Goal: Information Seeking & Learning: Learn about a topic

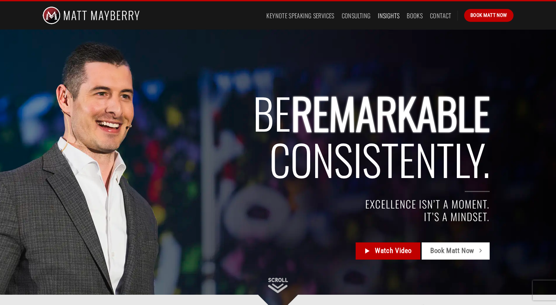
click at [390, 18] on link "Insights" at bounding box center [389, 16] width 22 height 12
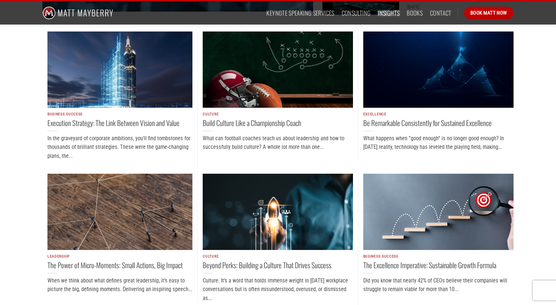
scroll to position [392, 0]
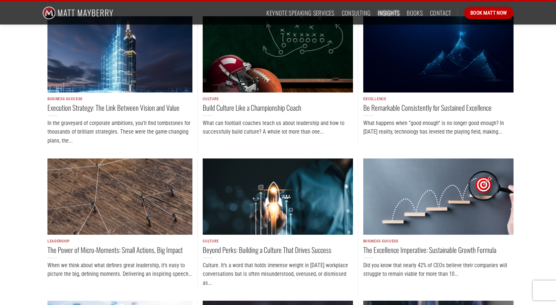
click at [416, 59] on img "Be Remarkable Consistently for Sustained Excellence" at bounding box center [438, 54] width 150 height 76
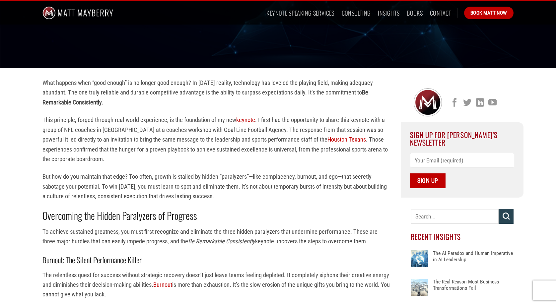
scroll to position [129, 0]
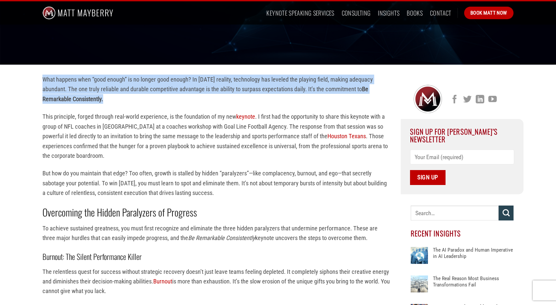
drag, startPoint x: 107, startPoint y: 100, endPoint x: 41, endPoint y: 81, distance: 68.1
copy p "What happens when “good enough” is no longer good enough? In [DATE] reality, te…"
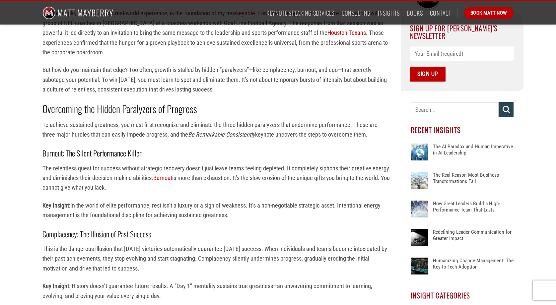
scroll to position [233, 0]
click at [139, 107] on strong "Overcoming the Hidden Paralyzers of Progress" at bounding box center [119, 108] width 155 height 15
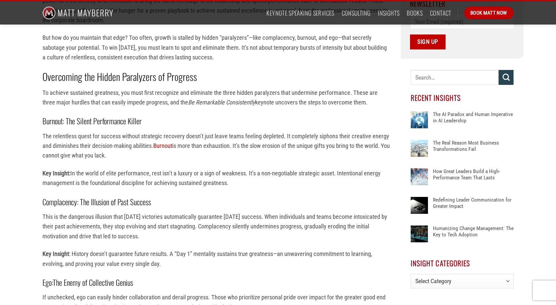
scroll to position [263, 0]
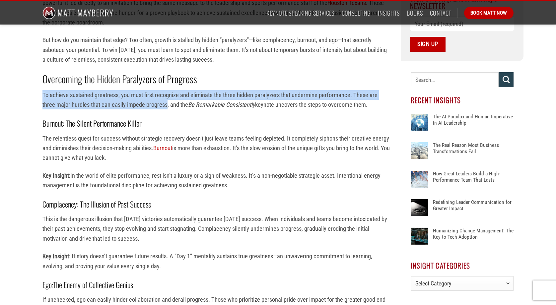
drag, startPoint x: 43, startPoint y: 95, endPoint x: 153, endPoint y: 105, distance: 110.3
click at [153, 105] on p "To achieve sustained greatness, you must first recognize and eliminate the thre…" at bounding box center [216, 100] width 348 height 20
copy p "To achieve sustained greatness, you must first recognize and eliminate the thre…"
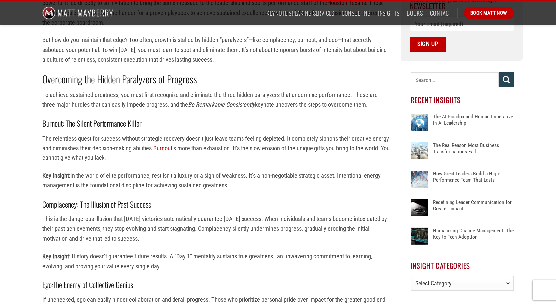
click at [154, 149] on p "The relentless quest for success without strategic recovery doesn’t just leave …" at bounding box center [216, 148] width 348 height 29
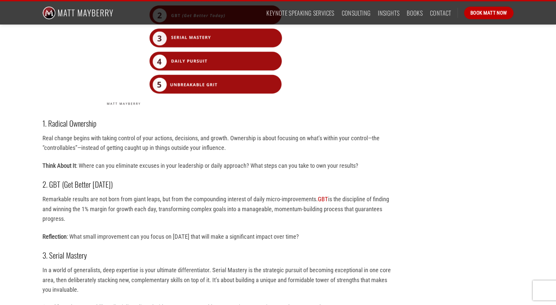
scroll to position [771, 0]
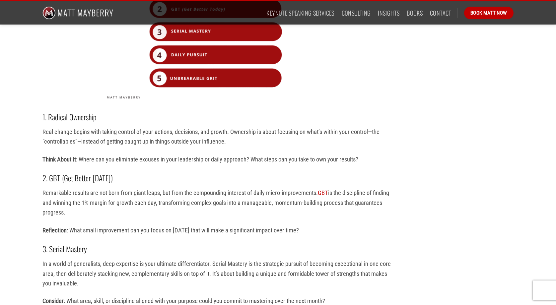
click at [128, 134] on p "Real change begins with taking control of your actions, decisions, and growth. …" at bounding box center [216, 137] width 348 height 20
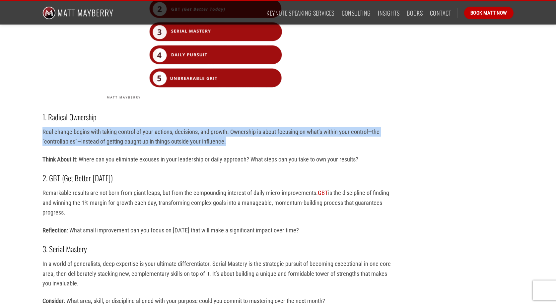
click at [128, 134] on p "Real change begins with taking control of your actions, decisions, and growth. …" at bounding box center [216, 137] width 348 height 20
copy div "Real change begins with taking control of your actions, decisions, and growth. …"
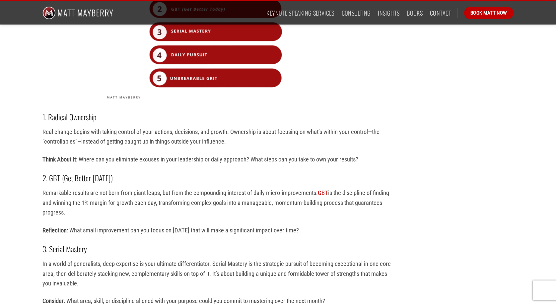
click at [130, 175] on h3 "2. GBT (Get Better [DATE])" at bounding box center [216, 178] width 348 height 12
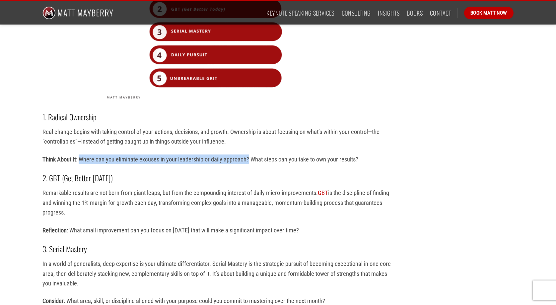
drag, startPoint x: 78, startPoint y: 160, endPoint x: 249, endPoint y: 158, distance: 170.2
click at [249, 158] on p "Think About It : Where can you eliminate excuses in your leadership or daily ap…" at bounding box center [216, 160] width 348 height 10
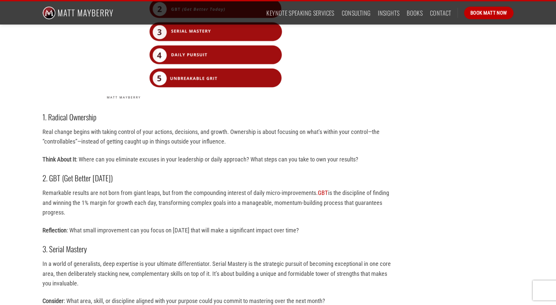
click at [251, 159] on p "Think About It : Where can you eliminate excuses in your leadership or daily ap…" at bounding box center [216, 160] width 348 height 10
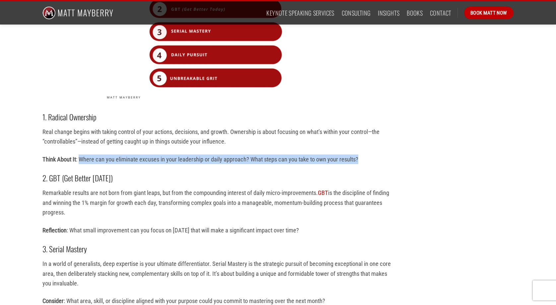
drag, startPoint x: 80, startPoint y: 159, endPoint x: 365, endPoint y: 160, distance: 285.3
click at [365, 160] on p "Think About It : Where can you eliminate excuses in your leadership or daily ap…" at bounding box center [216, 160] width 348 height 10
copy p "Where can you eliminate excuses in your leadership or daily approach? What step…"
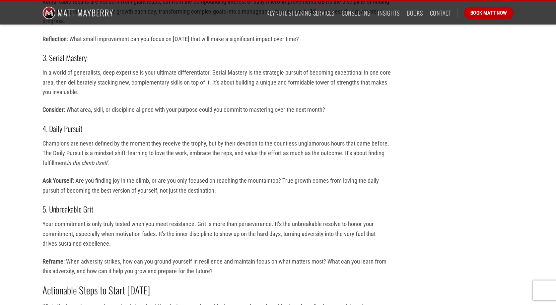
scroll to position [957, 0]
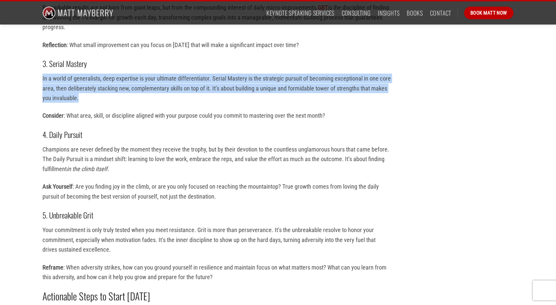
drag, startPoint x: 97, startPoint y: 97, endPoint x: 41, endPoint y: 80, distance: 58.4
copy p "In a world of generalists, deep expertise is your ultimate differentiator. Seri…"
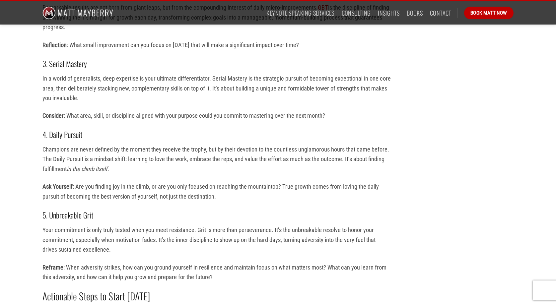
click at [112, 102] on p "In a world of generalists, deep expertise is your ultimate differentiator. Seri…" at bounding box center [216, 88] width 348 height 29
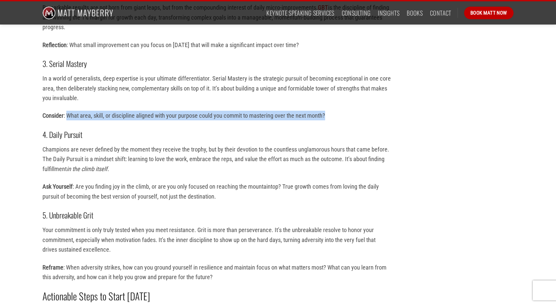
drag, startPoint x: 327, startPoint y: 114, endPoint x: 67, endPoint y: 118, distance: 260.2
click at [67, 118] on p "Consider : What area, skill, or discipline aligned with your purpose could you …" at bounding box center [216, 116] width 348 height 10
copy p "What area, skill, or discipline aligned with your purpose could you commit to m…"
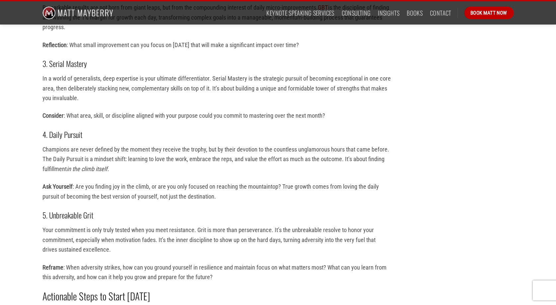
click at [70, 167] on em "in the climb itself" at bounding box center [87, 169] width 41 height 7
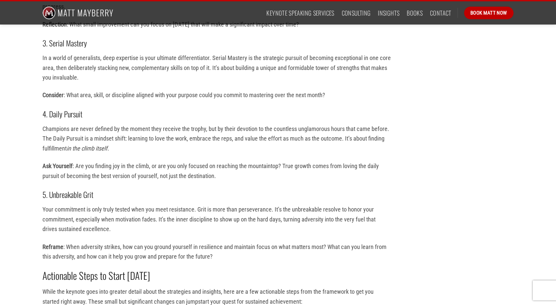
scroll to position [978, 0]
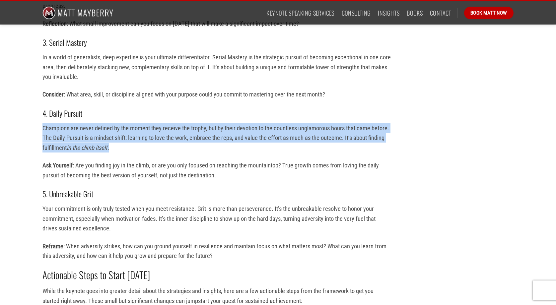
drag, startPoint x: 41, startPoint y: 127, endPoint x: 117, endPoint y: 146, distance: 77.7
copy p "Champions are never defined by the moment they receive the trophy, but by their…"
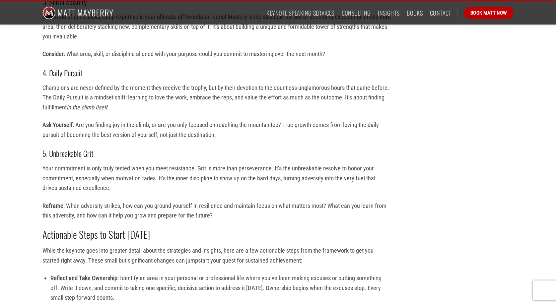
scroll to position [1021, 0]
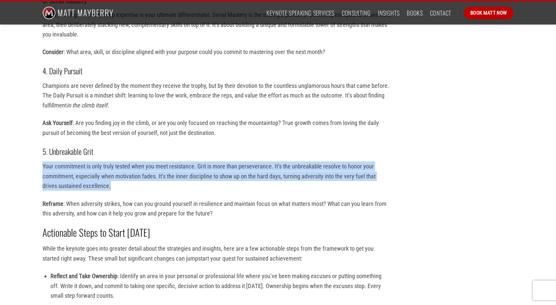
drag, startPoint x: 42, startPoint y: 165, endPoint x: 116, endPoint y: 184, distance: 76.4
click at [116, 184] on p "Your commitment is only truly tested when you meet resistance. Grit is more tha…" at bounding box center [216, 176] width 348 height 29
copy p "Your commitment is only truly tested when you meet resistance. Grit is more tha…"
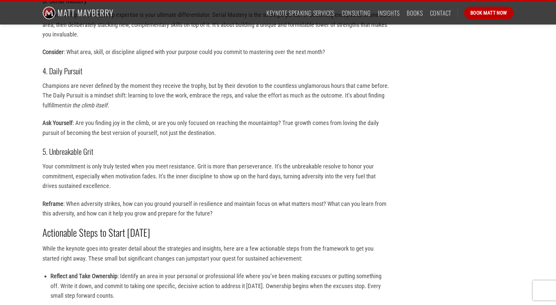
click at [108, 123] on p "Ask Yourself : Are you finding joy in the climb, or are you only focused on rea…" at bounding box center [216, 128] width 348 height 20
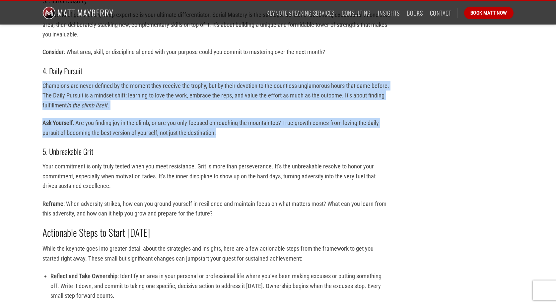
drag, startPoint x: 221, startPoint y: 134, endPoint x: 40, endPoint y: 88, distance: 186.7
copy div "Champions are never defined by the moment they receive the trophy, but by their…"
click at [204, 129] on p "Ask Yourself : Are you finding joy in the climb, or are you only focused on rea…" at bounding box center [216, 128] width 348 height 20
drag, startPoint x: 231, startPoint y: 134, endPoint x: 43, endPoint y: 70, distance: 198.3
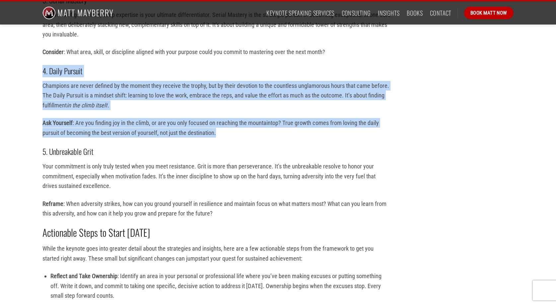
copy div "4. Daily Pursuit Champions are never defined by the moment they receive the tro…"
click at [138, 118] on p "Ask Yourself : Are you finding joy in the climb, or are you only focused on rea…" at bounding box center [216, 128] width 348 height 20
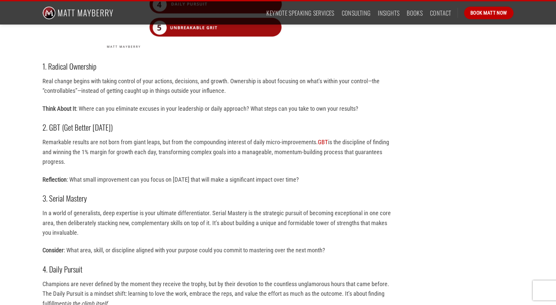
scroll to position [829, 0]
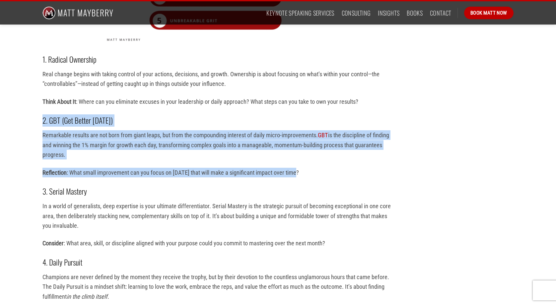
drag, startPoint x: 299, startPoint y: 171, endPoint x: 36, endPoint y: 116, distance: 268.0
click at [36, 116] on div "What happens when “good enough” is no longer good enough? In [DATE] reality, te…" at bounding box center [217, 55] width 368 height 1360
